Goal: Communication & Community: Answer question/provide support

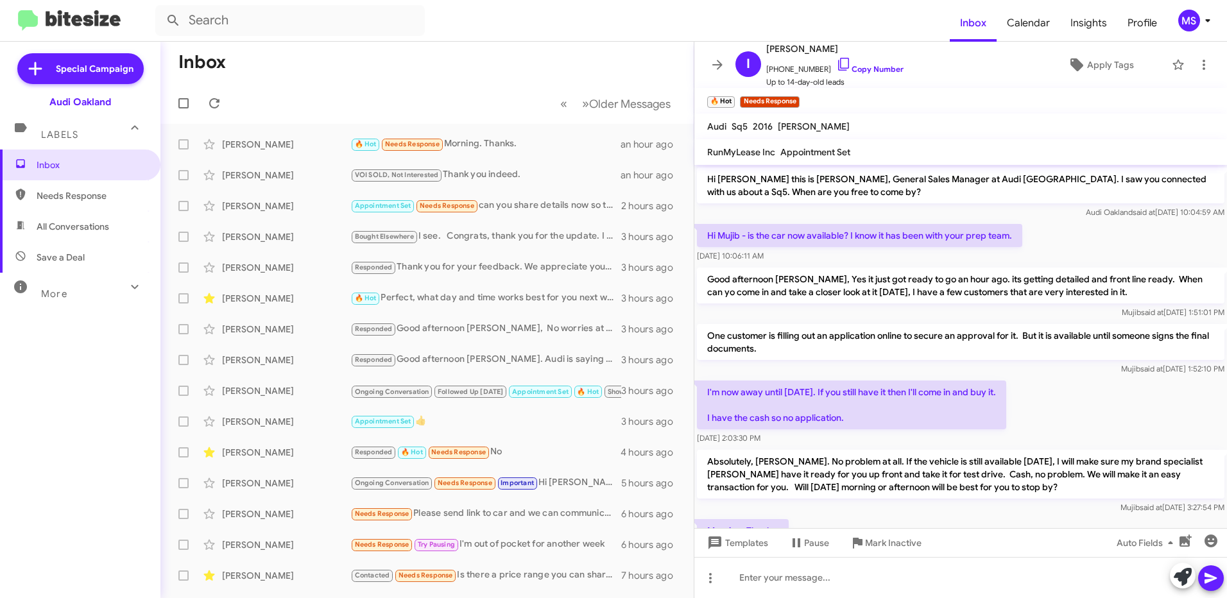
scroll to position [101, 0]
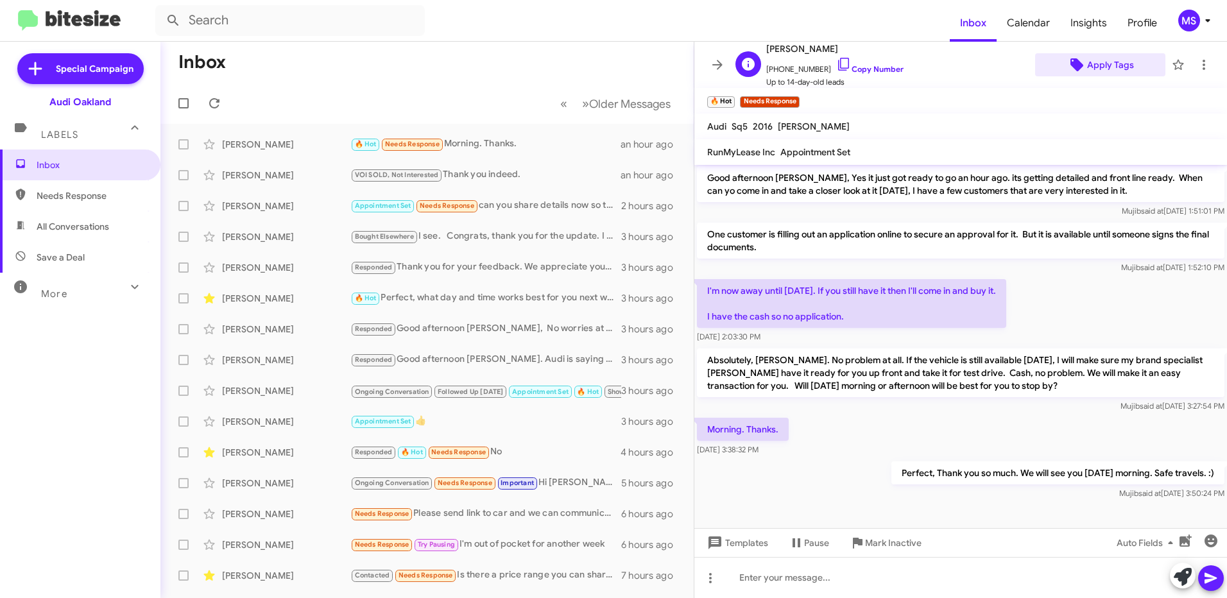
click at [1094, 65] on span "Apply Tags" at bounding box center [1110, 64] width 47 height 23
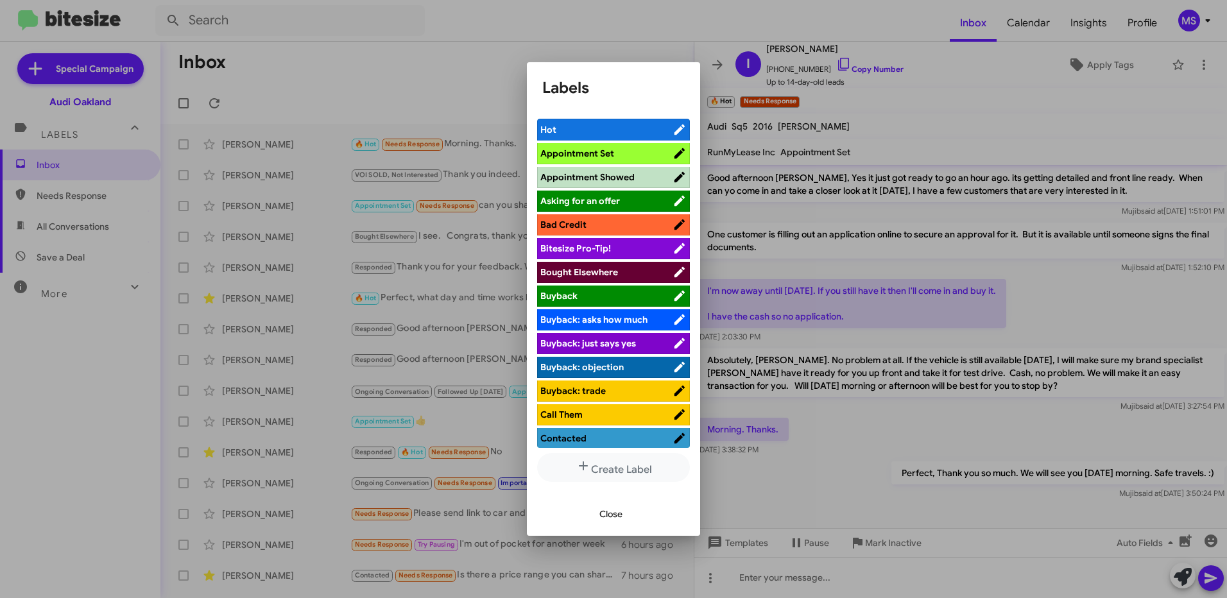
click at [599, 149] on span "Appointment Set" at bounding box center [577, 154] width 74 height 12
click at [607, 516] on span "Close" at bounding box center [610, 513] width 23 height 23
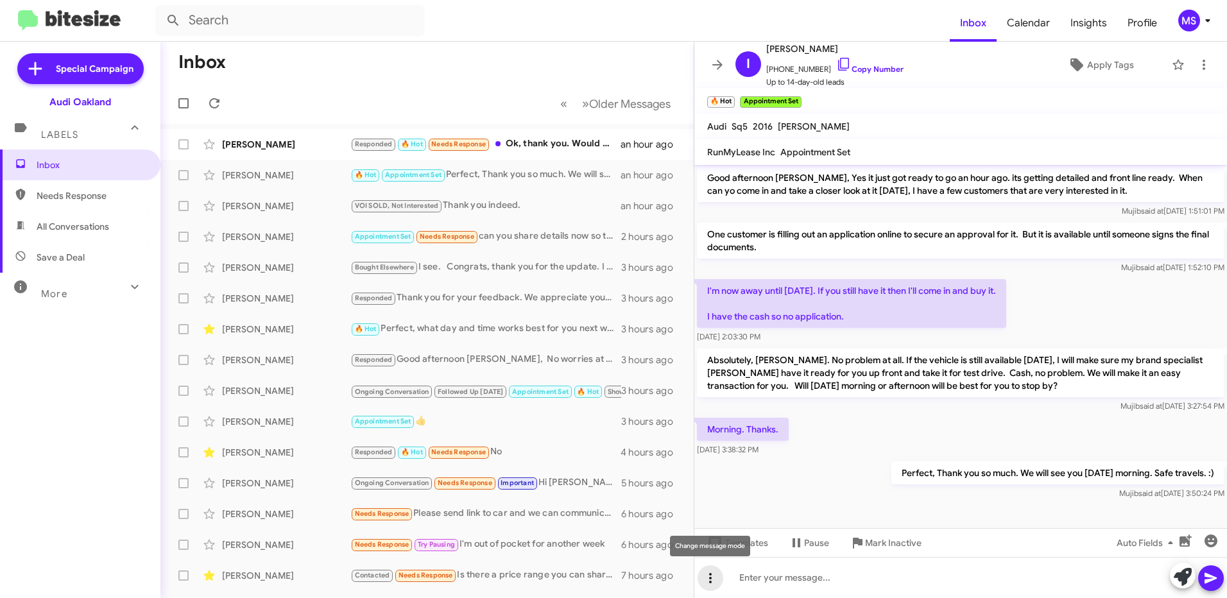
click at [708, 583] on icon at bounding box center [710, 577] width 15 height 15
click at [728, 541] on button "note" at bounding box center [737, 544] width 80 height 31
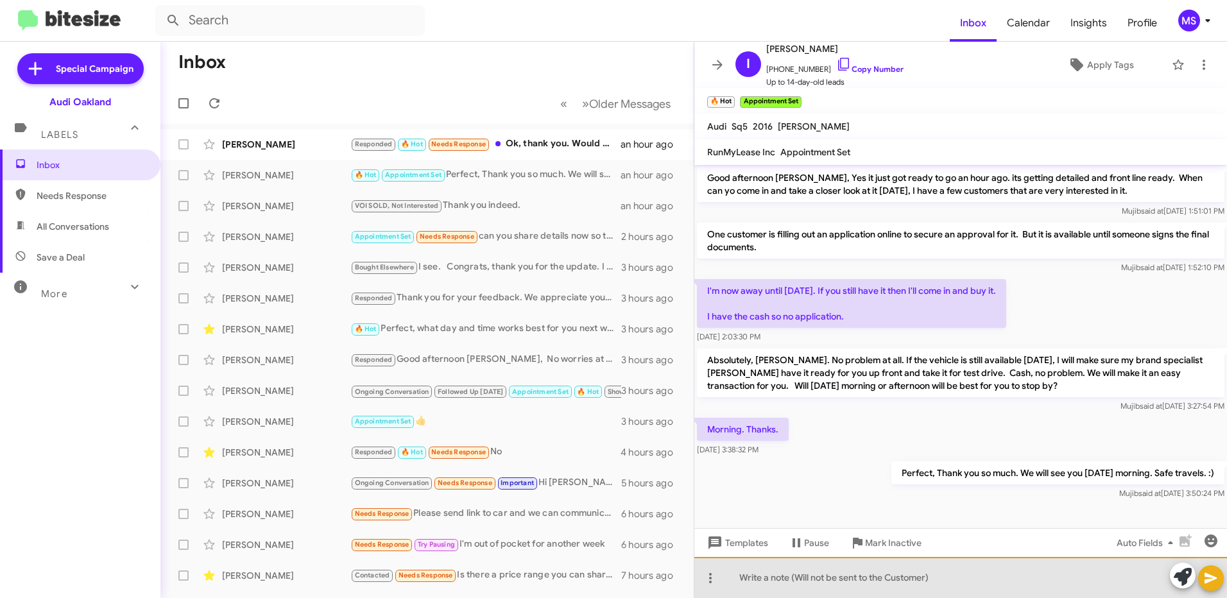
click at [939, 576] on div at bounding box center [960, 577] width 533 height 41
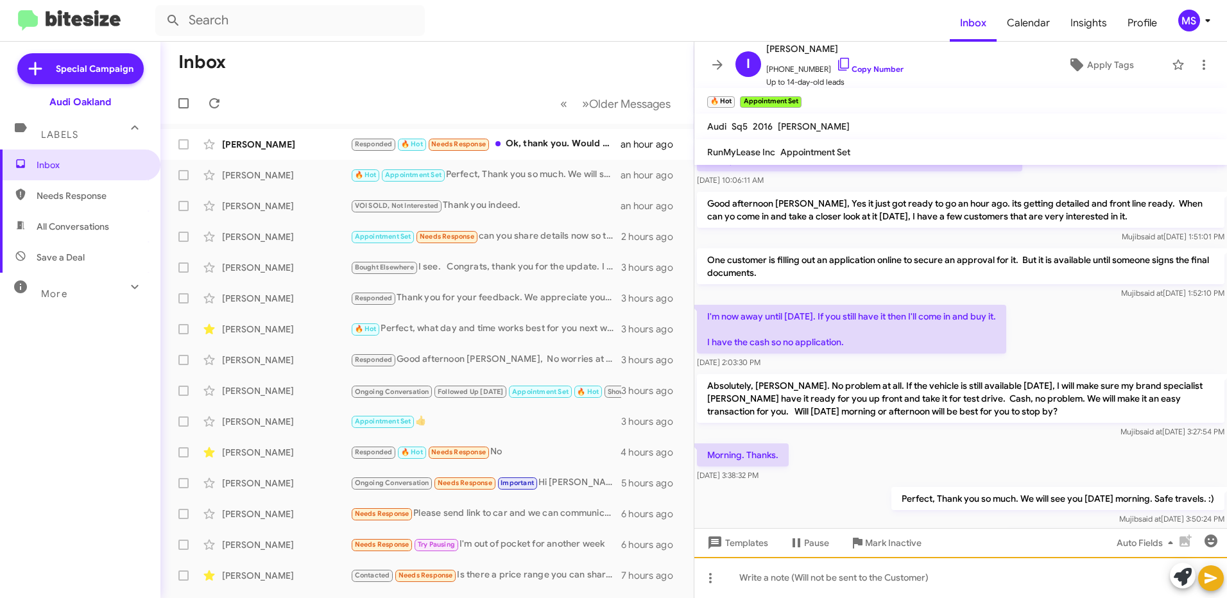
scroll to position [158, 0]
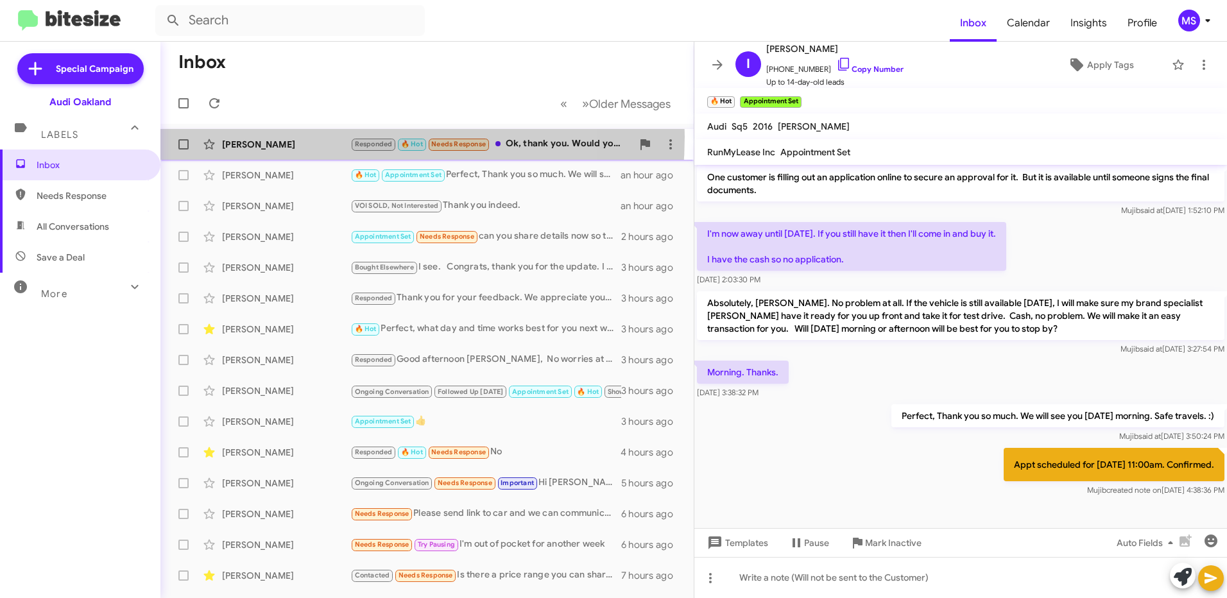
click at [314, 137] on div "[PERSON_NAME] Responded 🔥 Hot Needs Response Ok, thank you. Would you be able t…" at bounding box center [427, 145] width 513 height 26
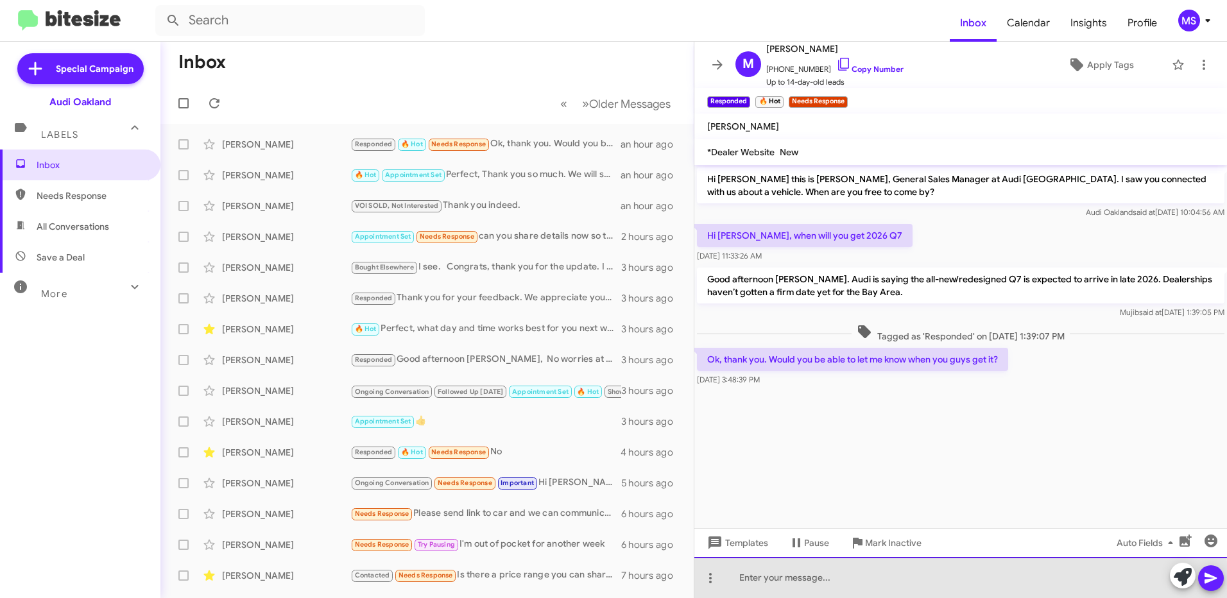
click at [916, 581] on div at bounding box center [960, 577] width 533 height 41
click at [1089, 580] on div "Sure thing, rest assured, we will let you know as soon as we a word on." at bounding box center [960, 577] width 533 height 41
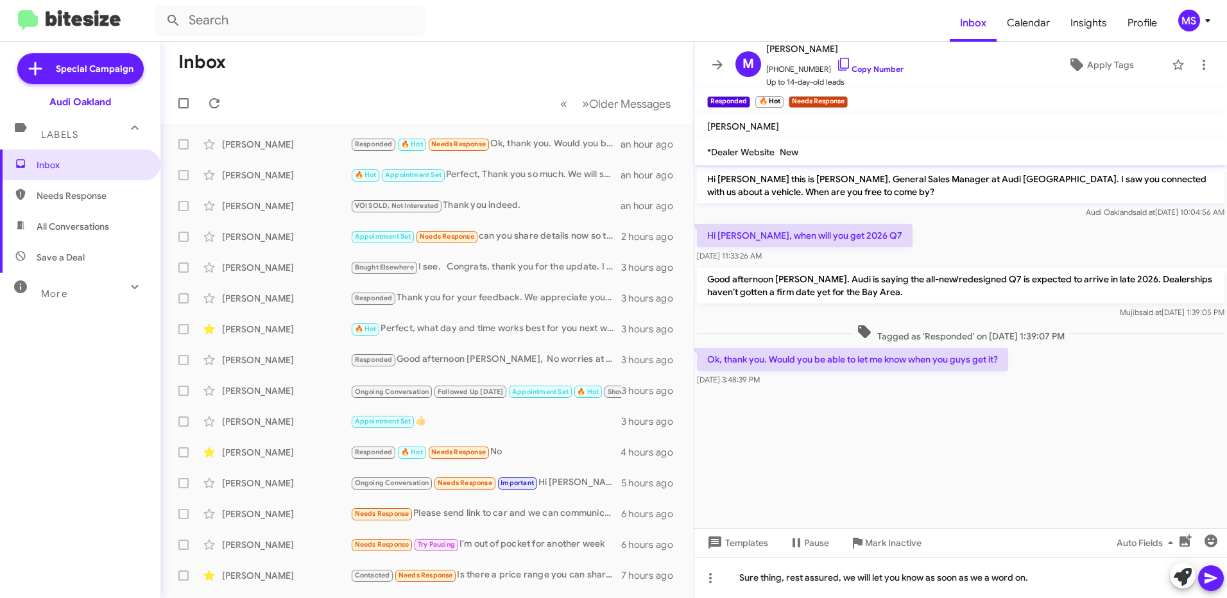
click at [1212, 580] on icon at bounding box center [1210, 578] width 12 height 11
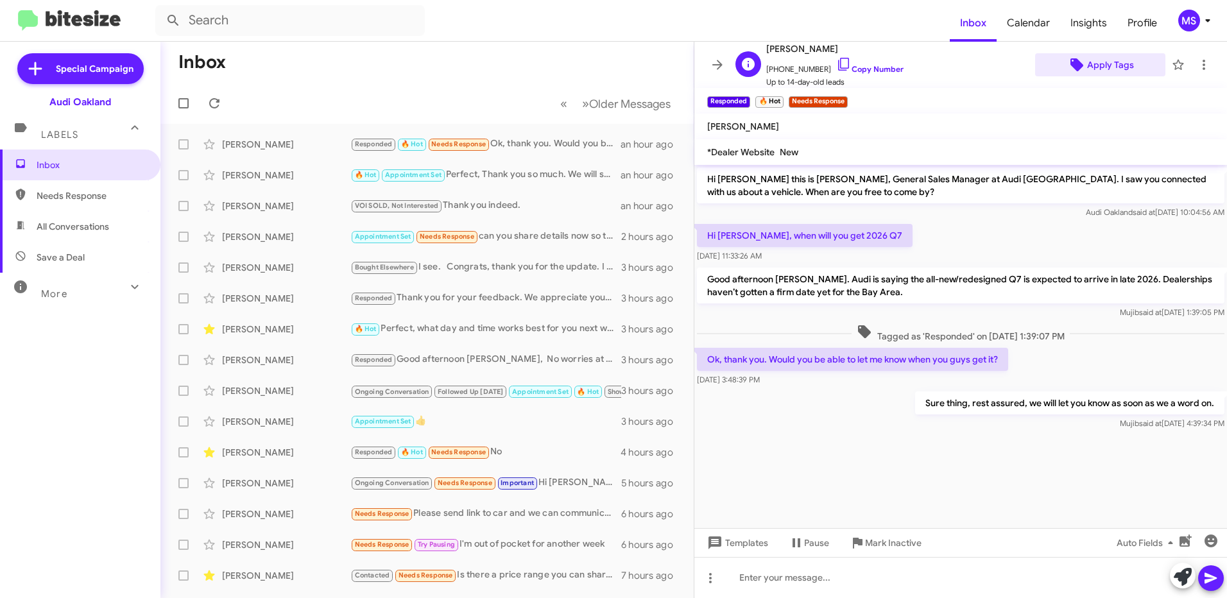
click at [1107, 61] on span "Apply Tags" at bounding box center [1110, 64] width 47 height 23
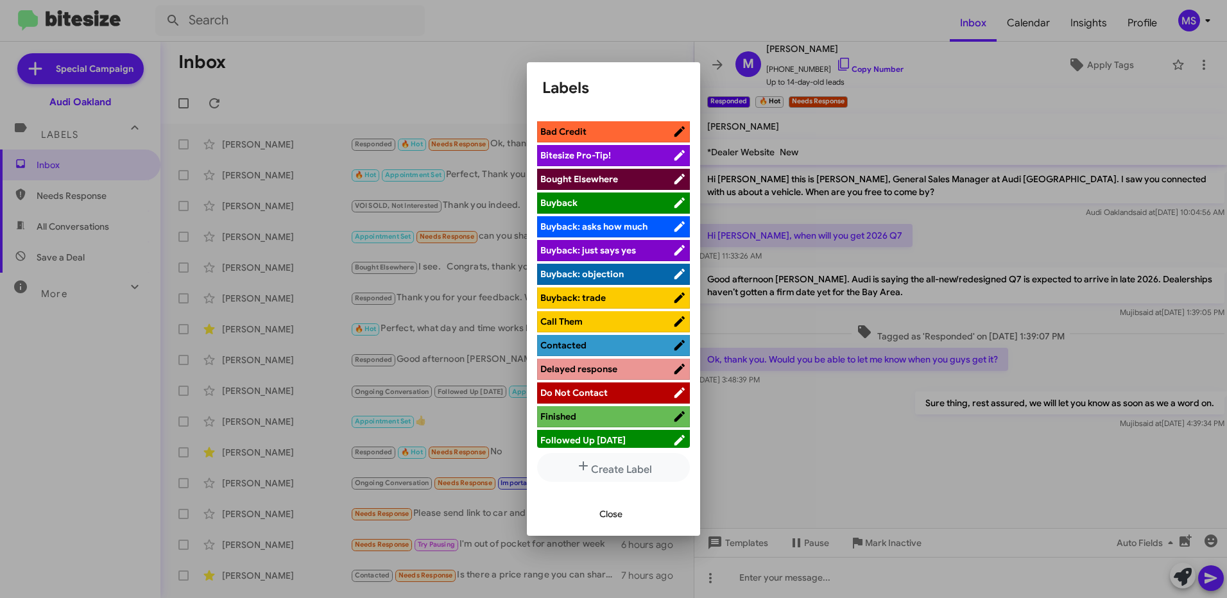
scroll to position [128, 0]
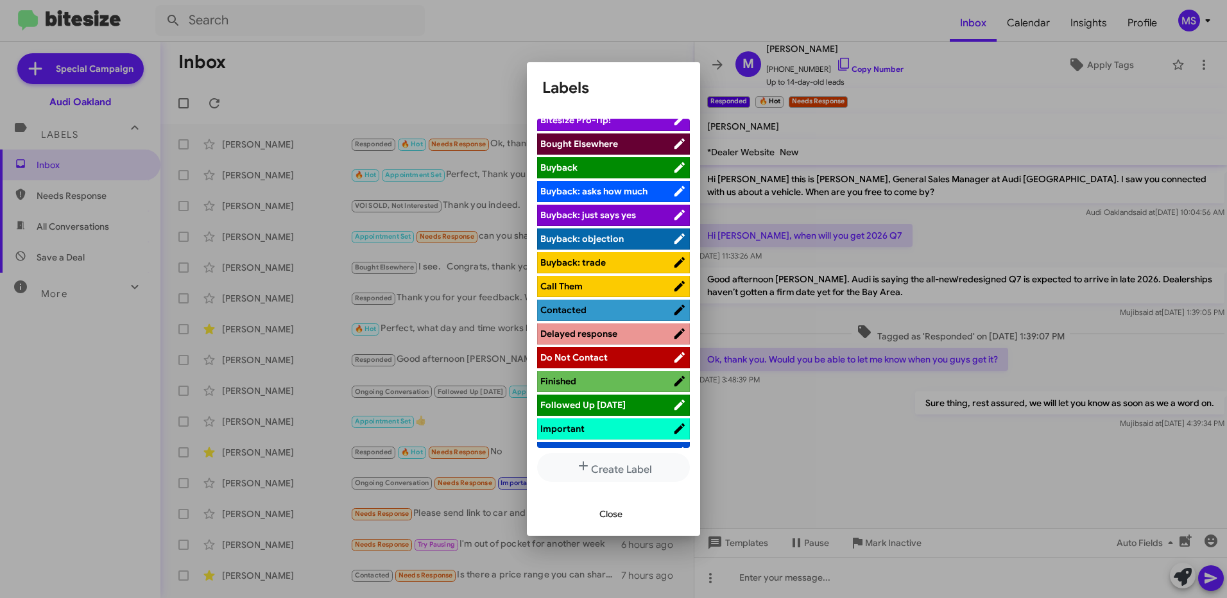
click at [620, 305] on span "Contacted" at bounding box center [606, 309] width 132 height 13
click at [596, 516] on button "Close" at bounding box center [611, 513] width 44 height 23
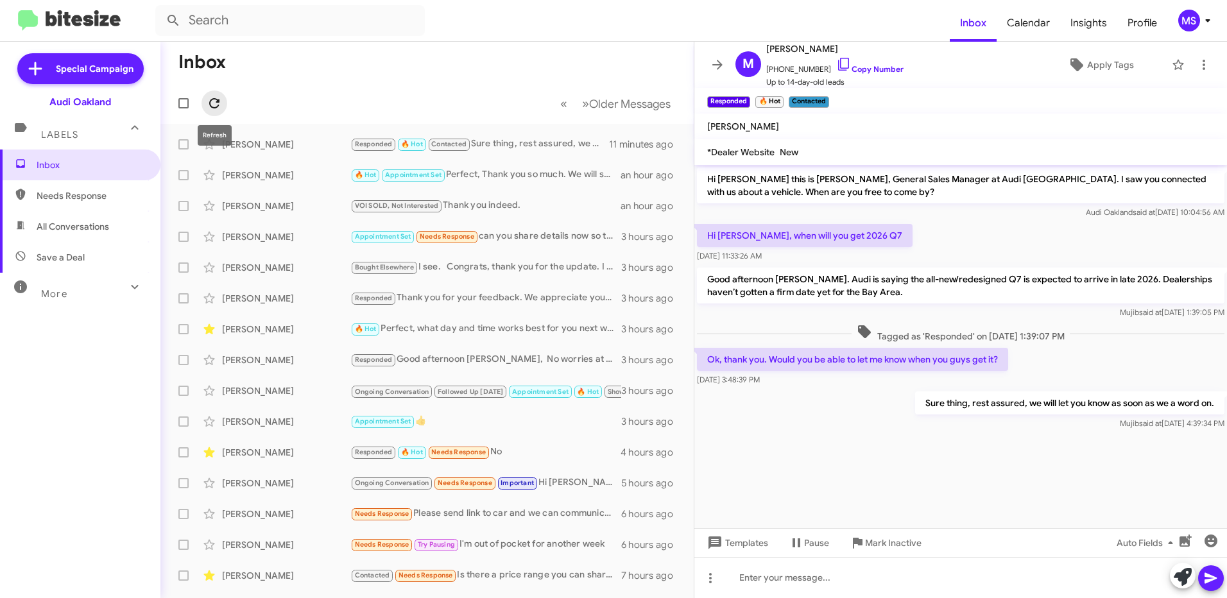
click at [217, 101] on icon at bounding box center [214, 103] width 10 height 10
